Goal: Leave review/rating: Leave review/rating

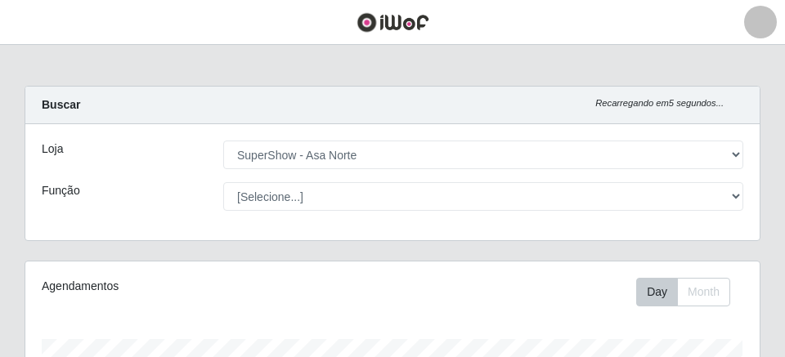
select select "71"
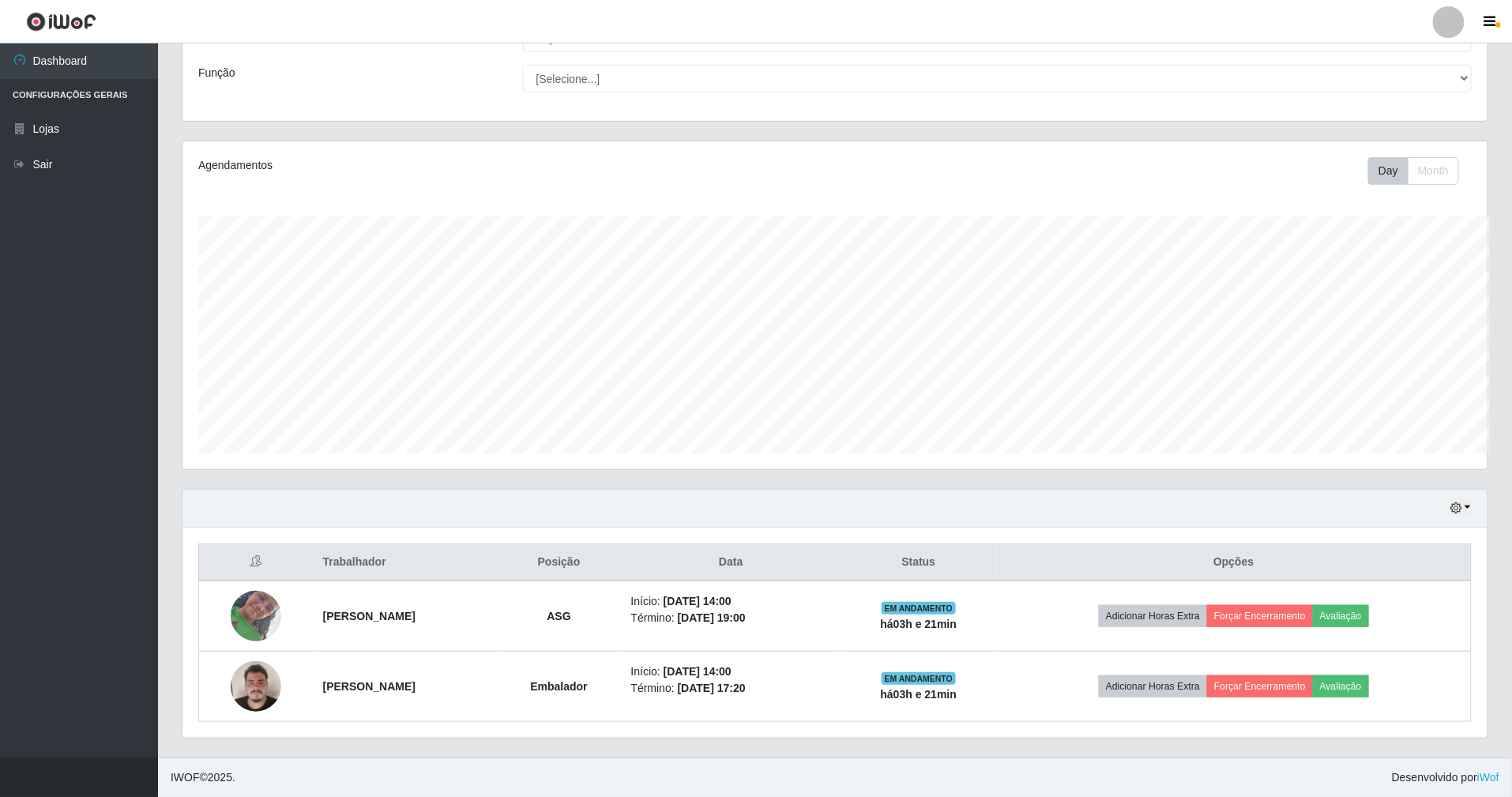
scroll to position [328, 1305]
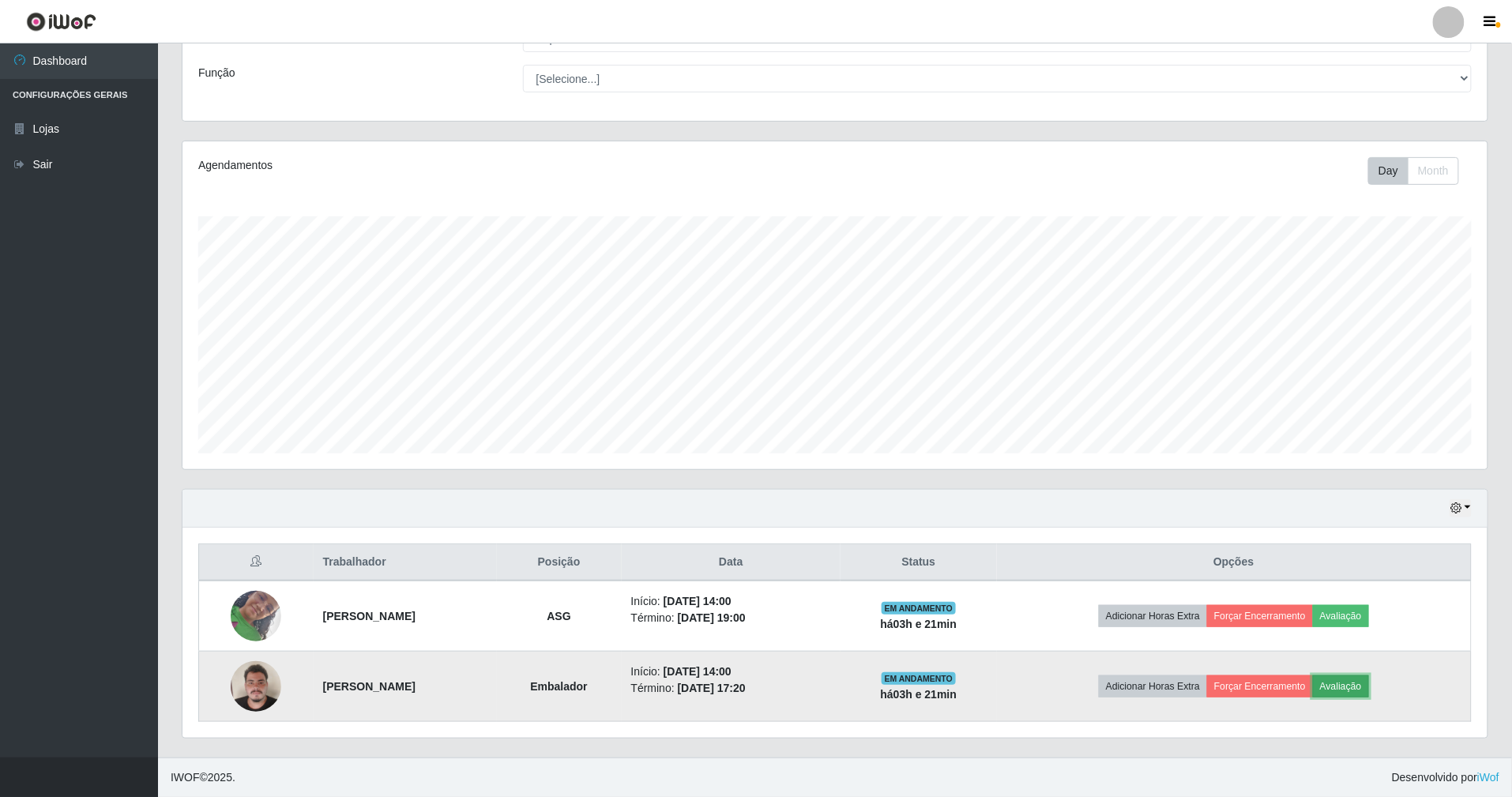
click at [757, 345] on button "Avaliação" at bounding box center [1341, 686] width 56 height 22
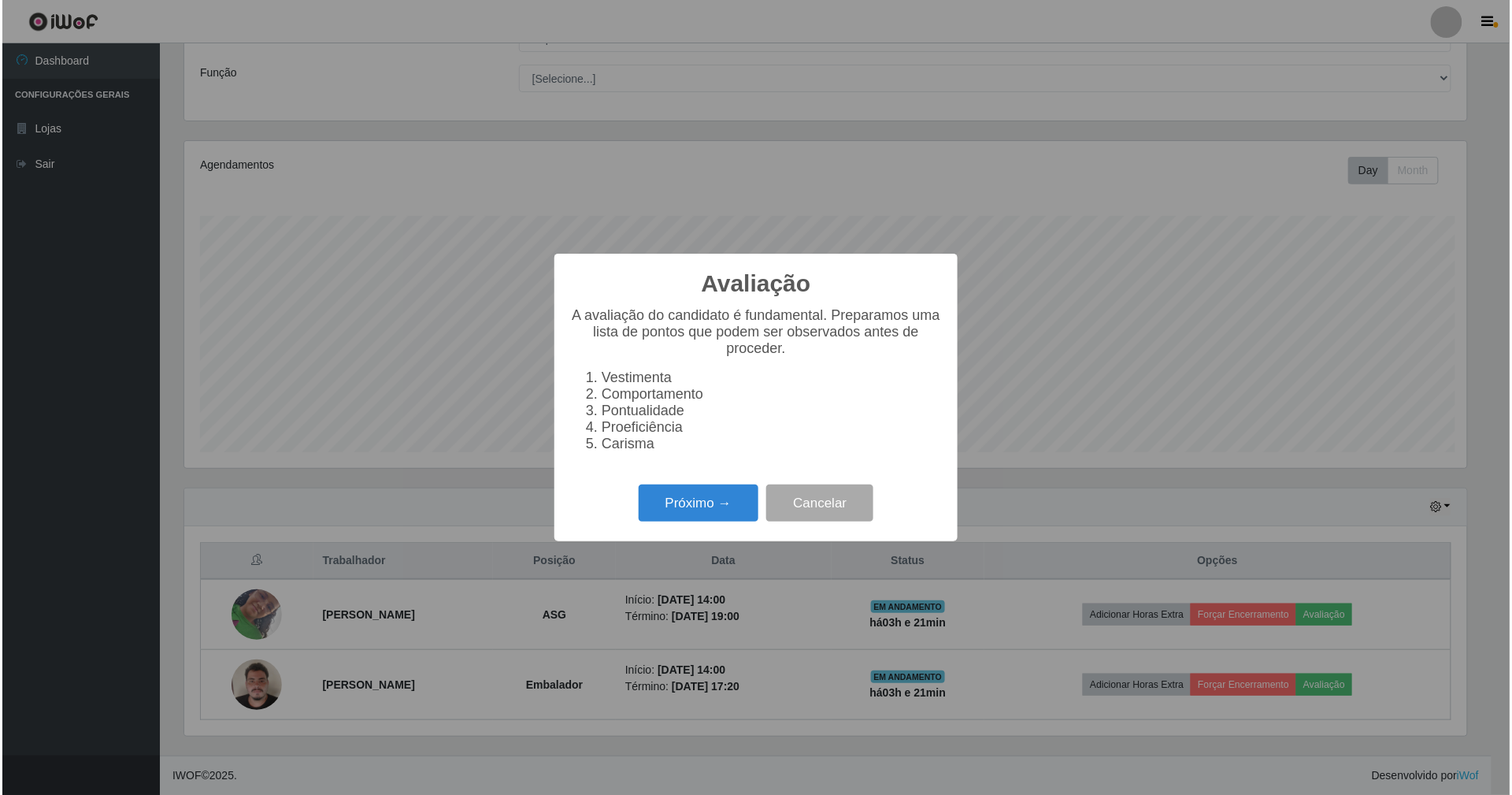
scroll to position [328, 1287]
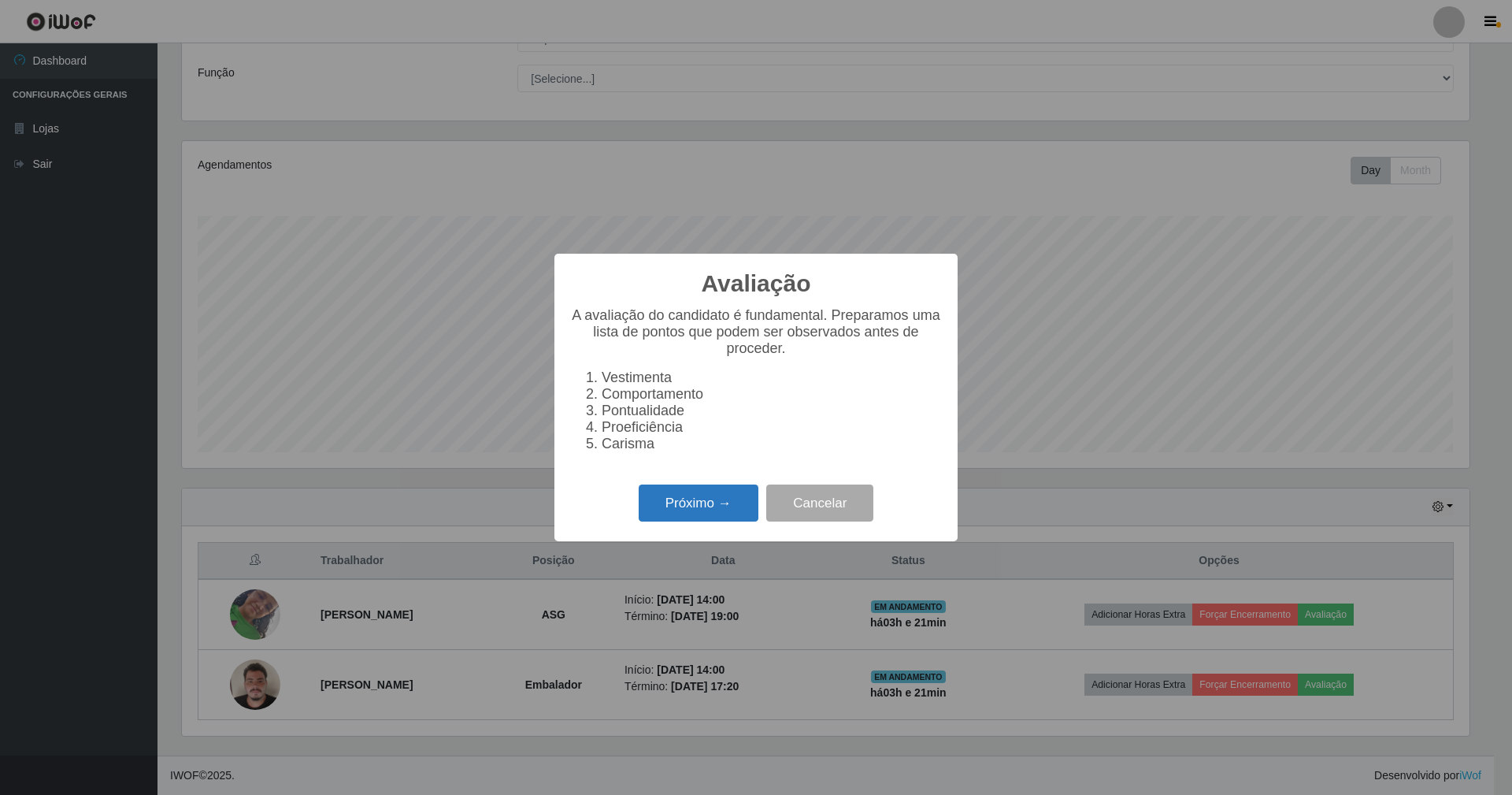
click at [704, 344] on button "Próximo →" at bounding box center [698, 503] width 119 height 37
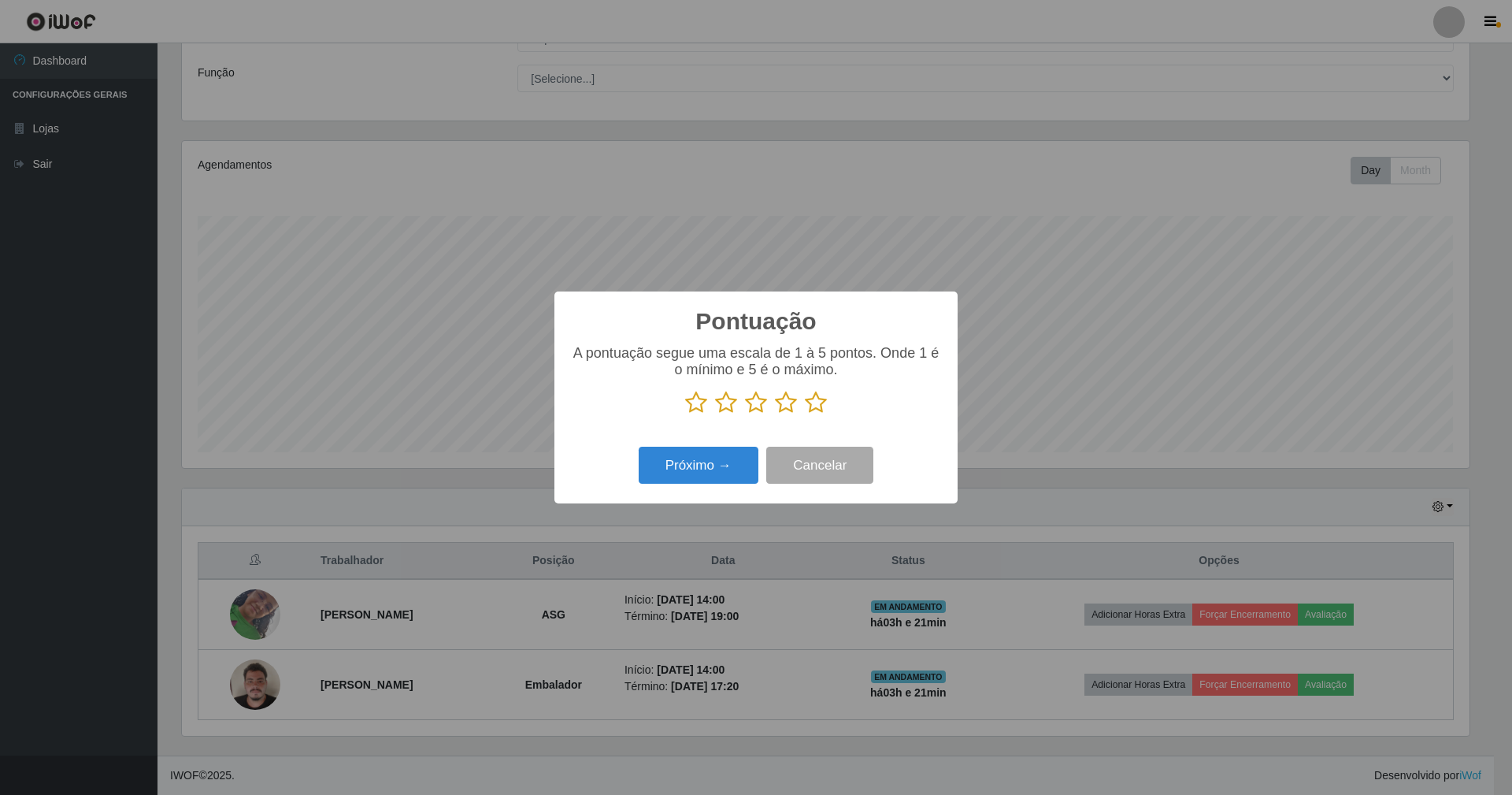
click at [755, 344] on icon at bounding box center [816, 403] width 22 height 24
click at [755, 344] on input "radio" at bounding box center [805, 414] width 0 height 0
click at [742, 344] on button "Próximo →" at bounding box center [698, 465] width 119 height 37
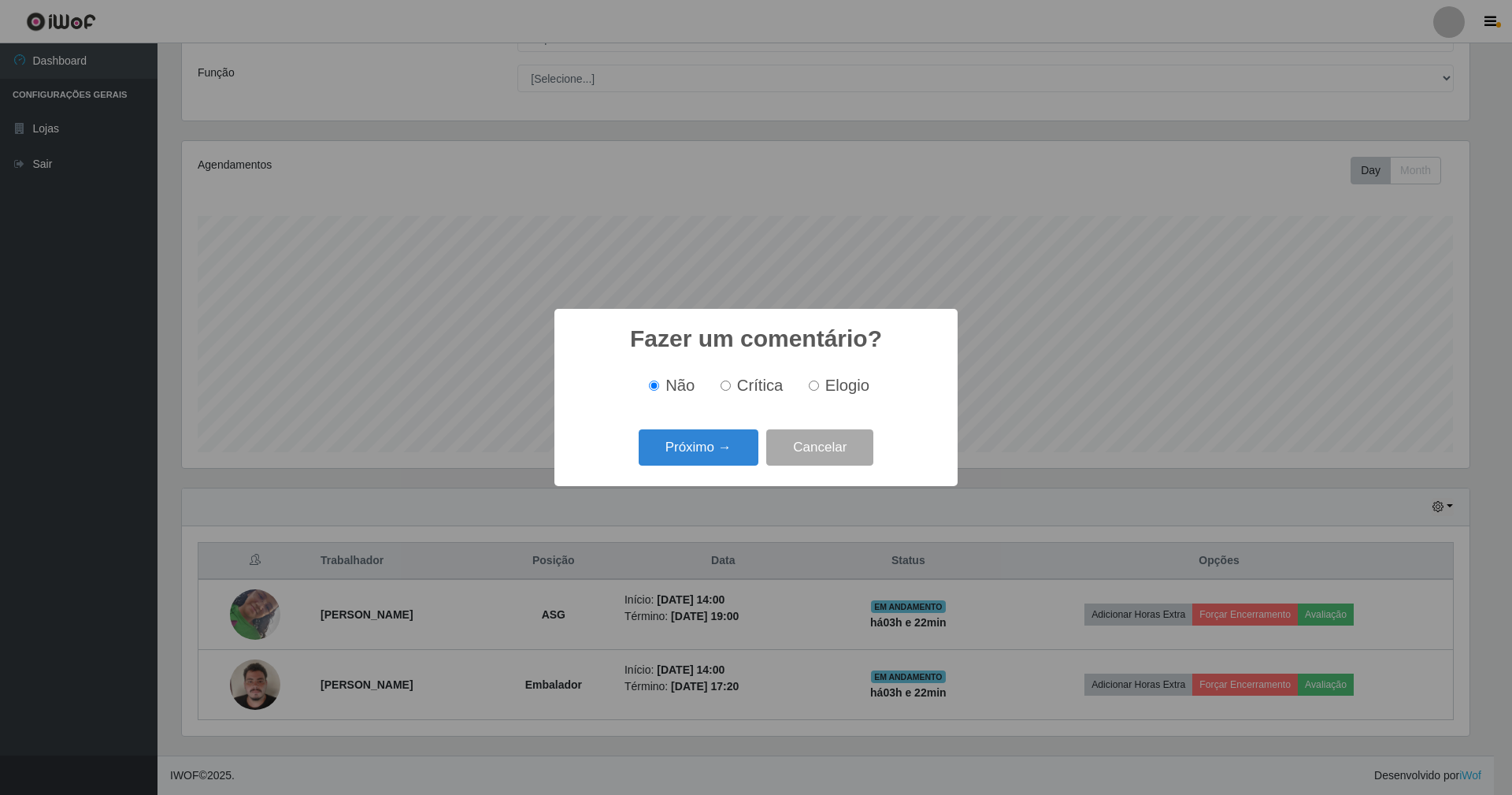
click at [755, 344] on input "Elogio" at bounding box center [814, 385] width 11 height 11
radio input "true"
click at [743, 344] on button "Próximo →" at bounding box center [698, 448] width 119 height 37
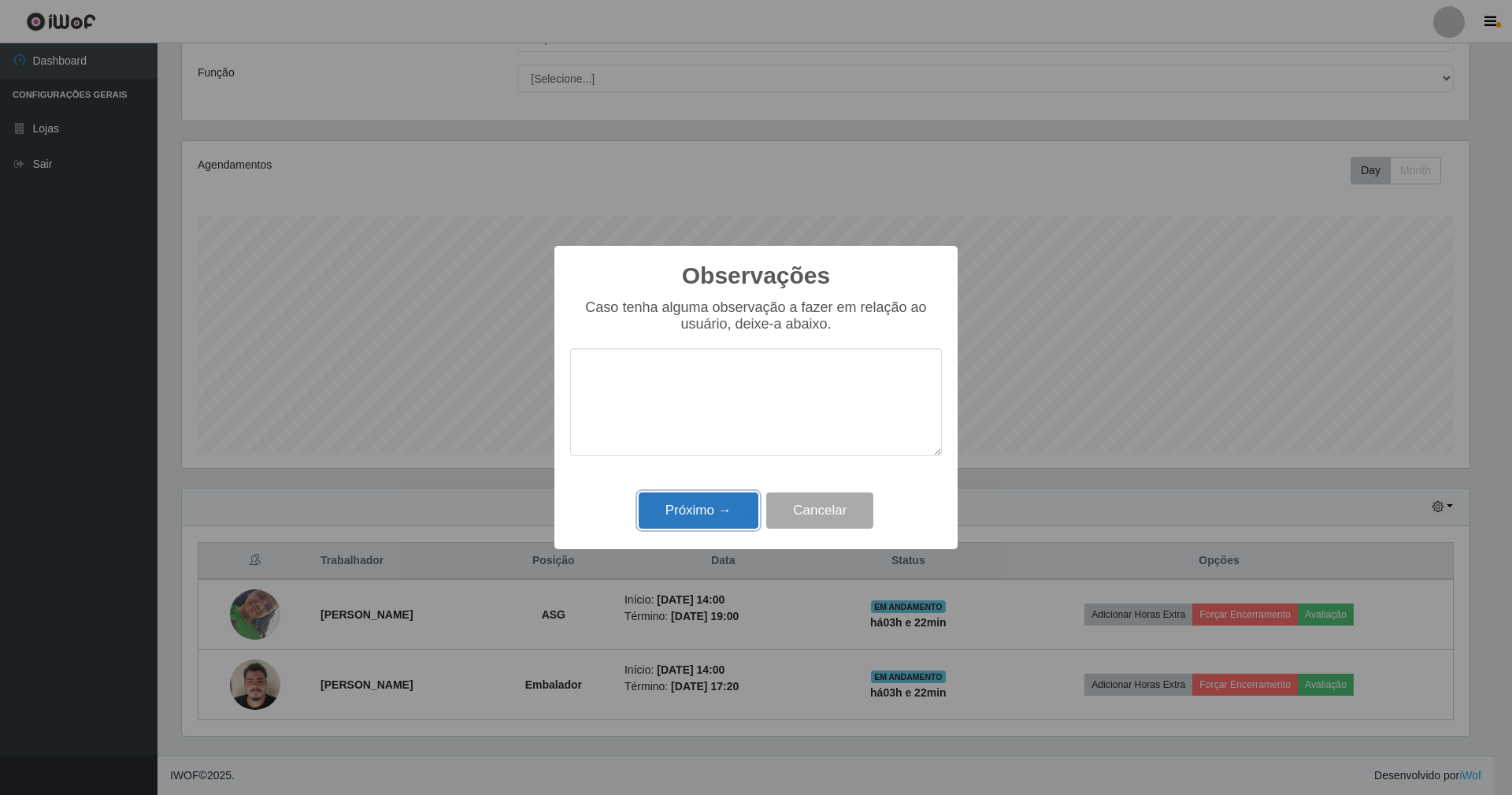
click at [748, 344] on button "Próximo →" at bounding box center [698, 511] width 119 height 37
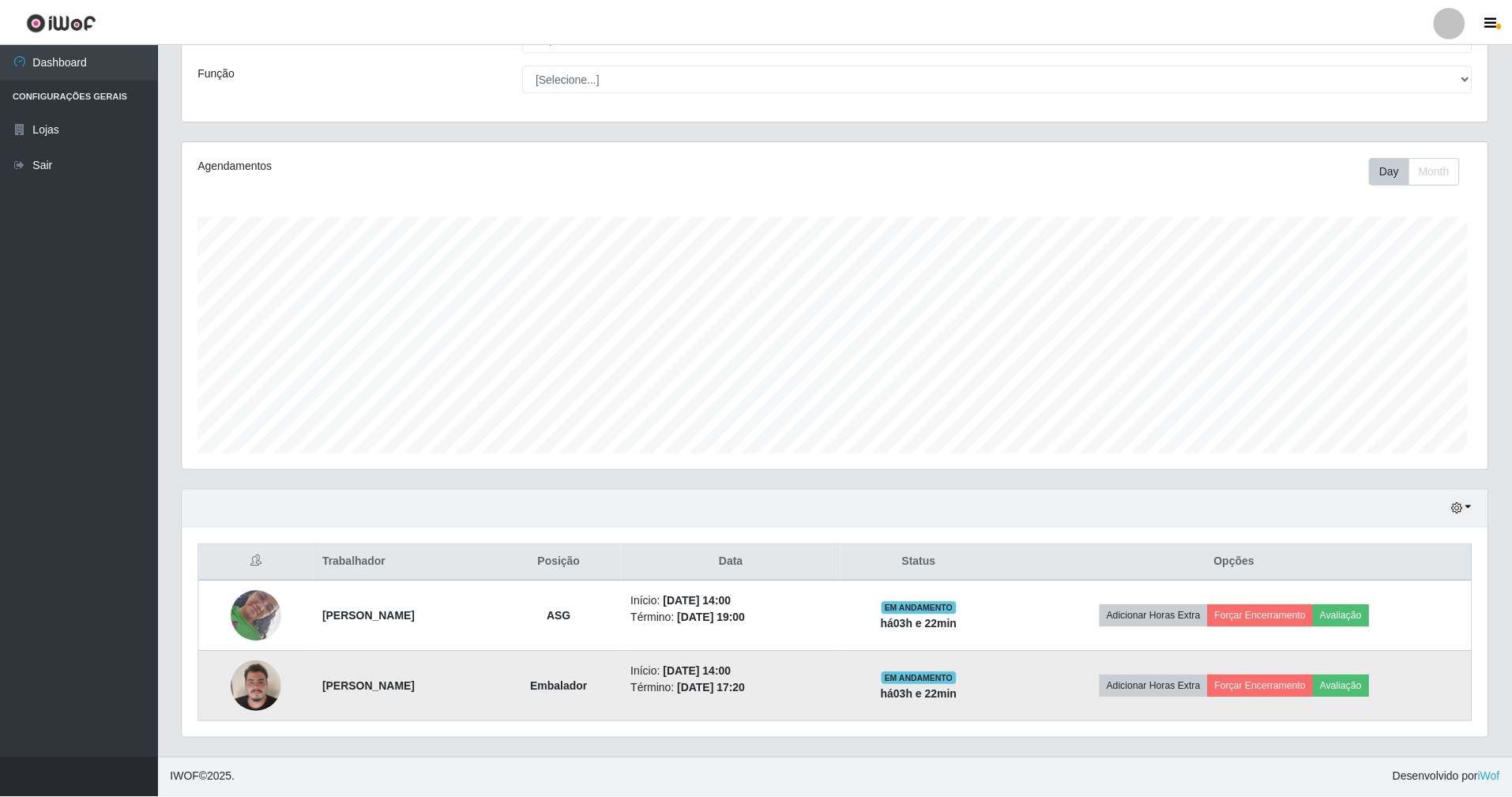
scroll to position [328, 1305]
click at [757, 345] on button "Forçar Encerramento" at bounding box center [1261, 686] width 106 height 22
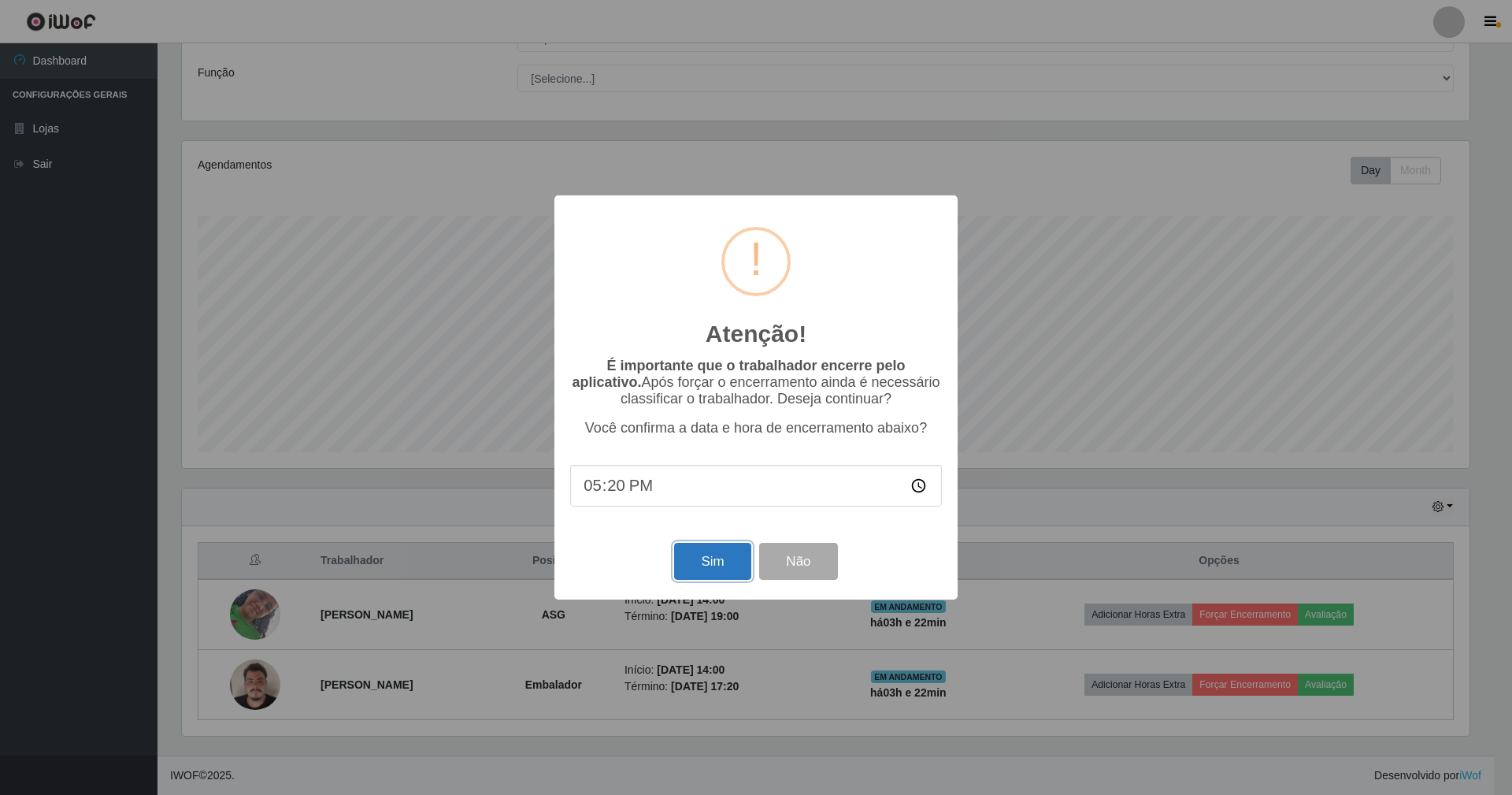
click at [723, 344] on button "Sim" at bounding box center [712, 562] width 76 height 37
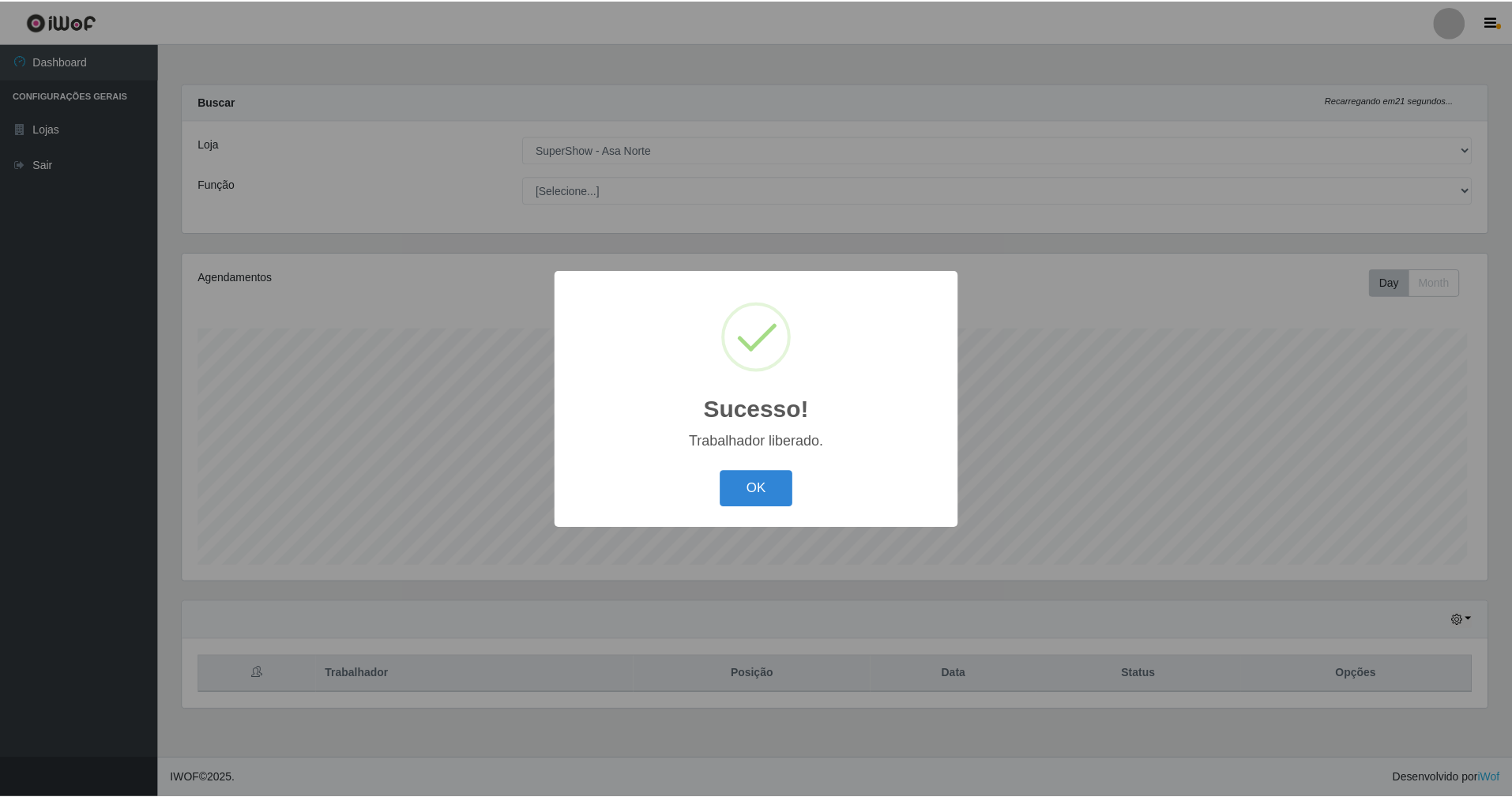
scroll to position [328, 1309]
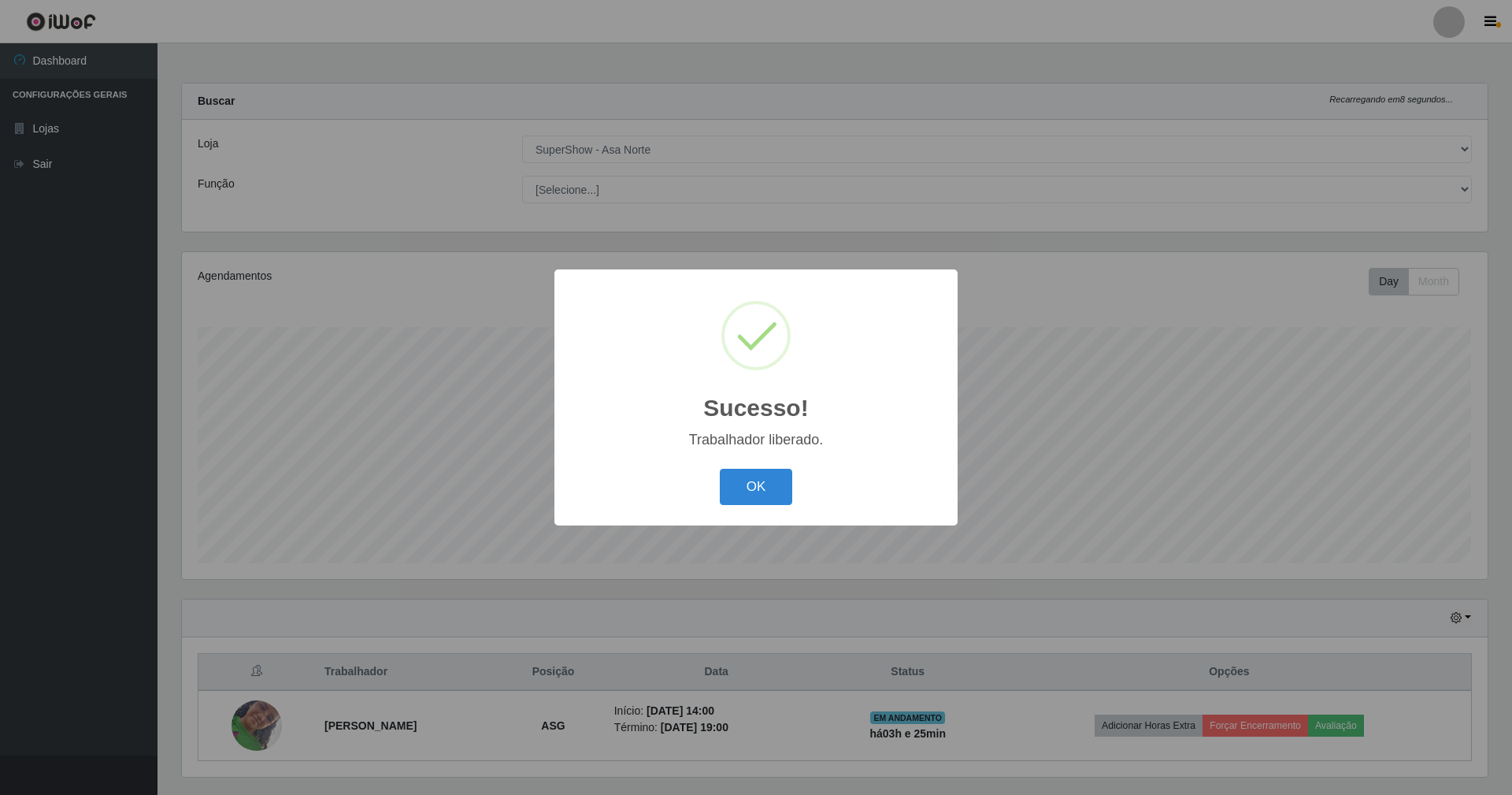
click at [720, 344] on button "OK" at bounding box center [757, 488] width 73 height 37
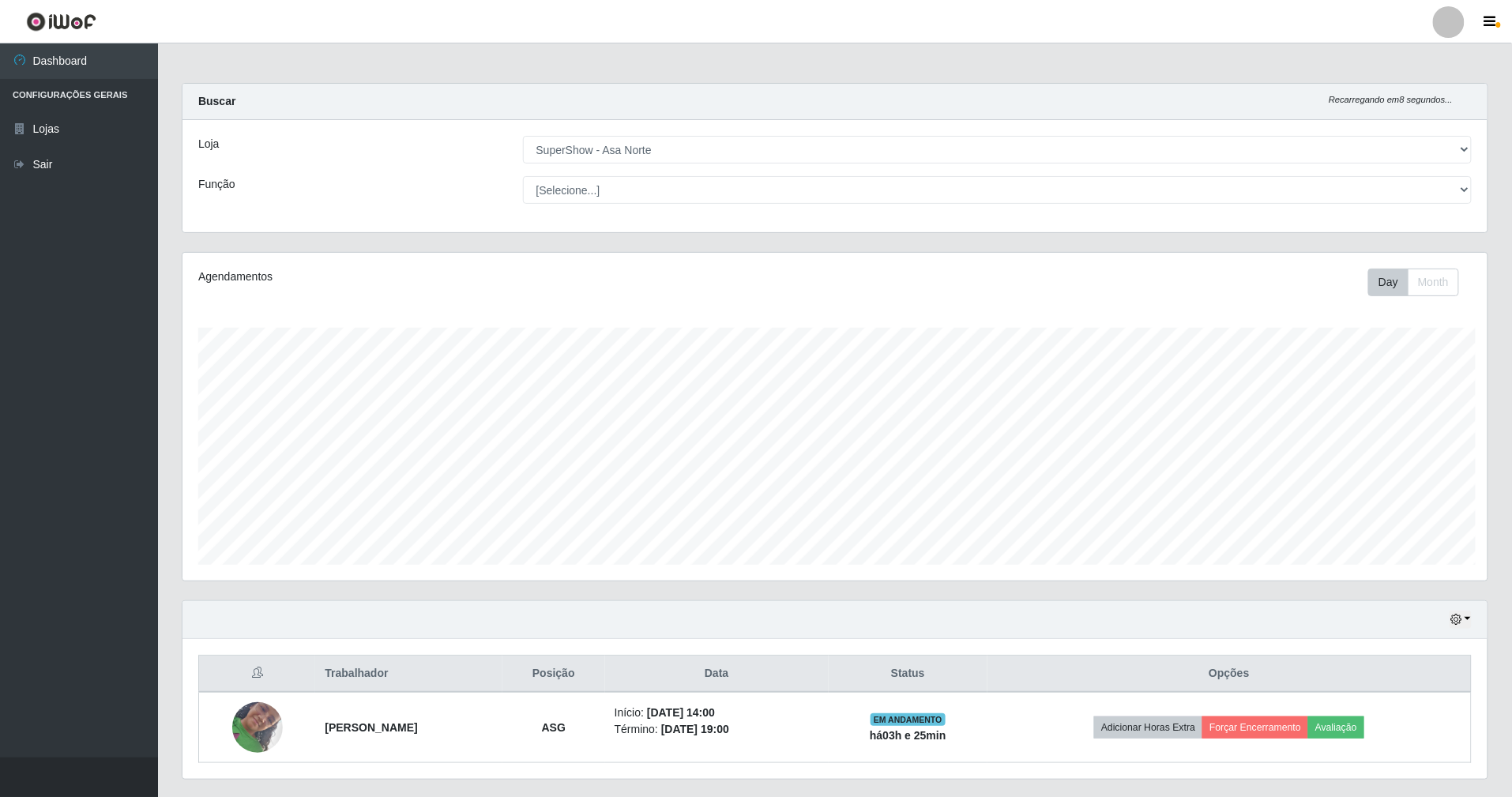
scroll to position [789820, 788904]
click at [757, 247] on div "Carregando... Buscar Recarregando em 23 segundos... Loja [Selecione...] SuperSh…" at bounding box center [835, 167] width 1330 height 169
